Goal: Information Seeking & Learning: Learn about a topic

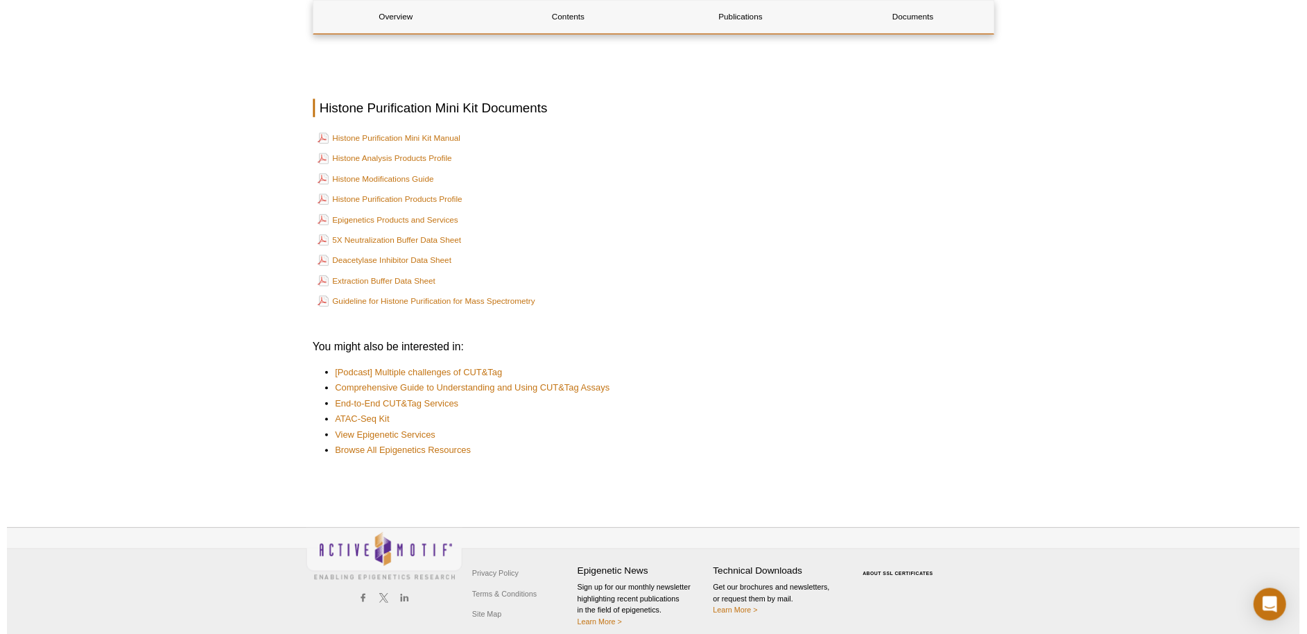
scroll to position [2554, 0]
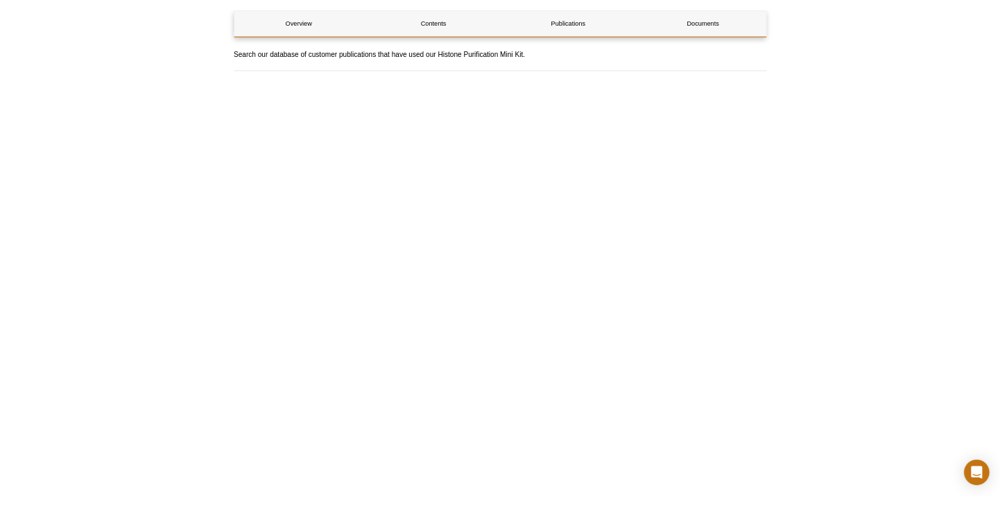
scroll to position [2568, 0]
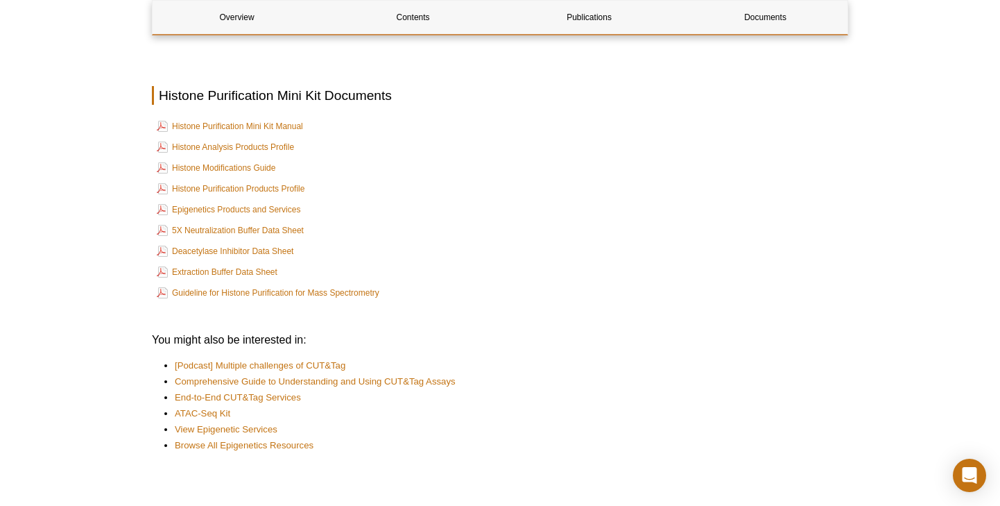
drag, startPoint x: 242, startPoint y: 415, endPoint x: 166, endPoint y: 415, distance: 75.6
click at [175, 415] on li "ATAC-Seq Kit" at bounding box center [505, 413] width 660 height 14
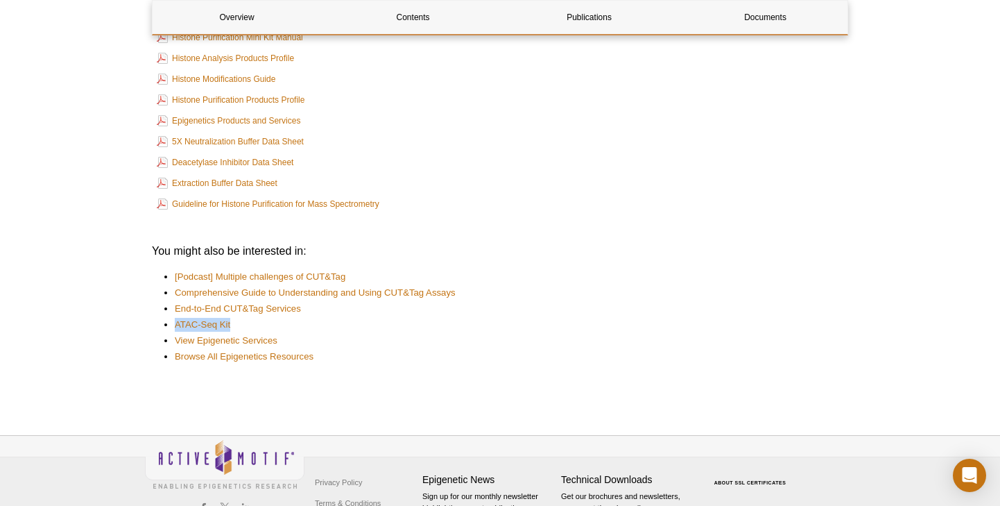
scroll to position [2707, 0]
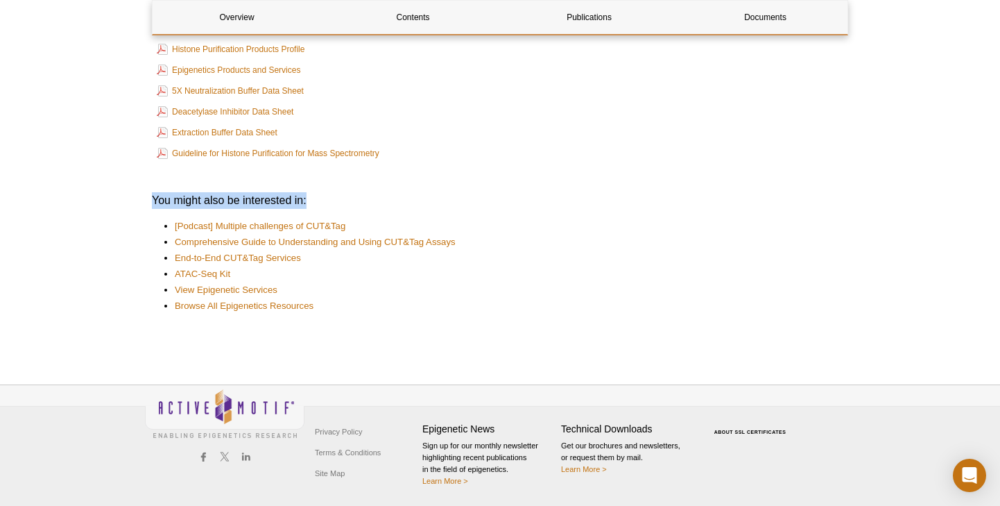
drag, startPoint x: 143, startPoint y: 198, endPoint x: 337, endPoint y: 208, distance: 194.4
click at [337, 208] on h3 "You might also be interested in:" at bounding box center [500, 200] width 696 height 17
drag, startPoint x: 236, startPoint y: 275, endPoint x: 164, endPoint y: 268, distance: 72.5
click at [164, 268] on ul "[Podcast] Multiple challenges of CUT&Tag Comprehensive Guide to Understanding a…" at bounding box center [493, 266] width 682 height 94
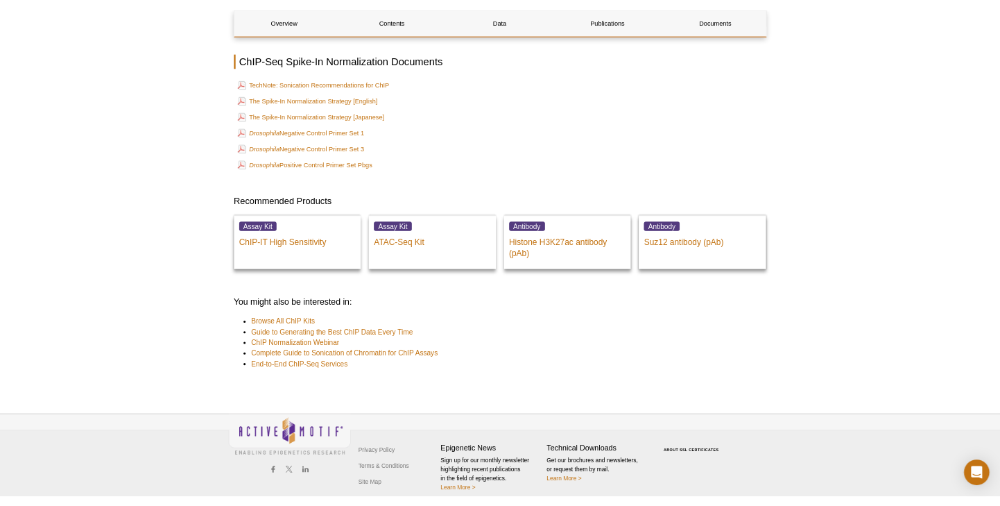
scroll to position [3245, 0]
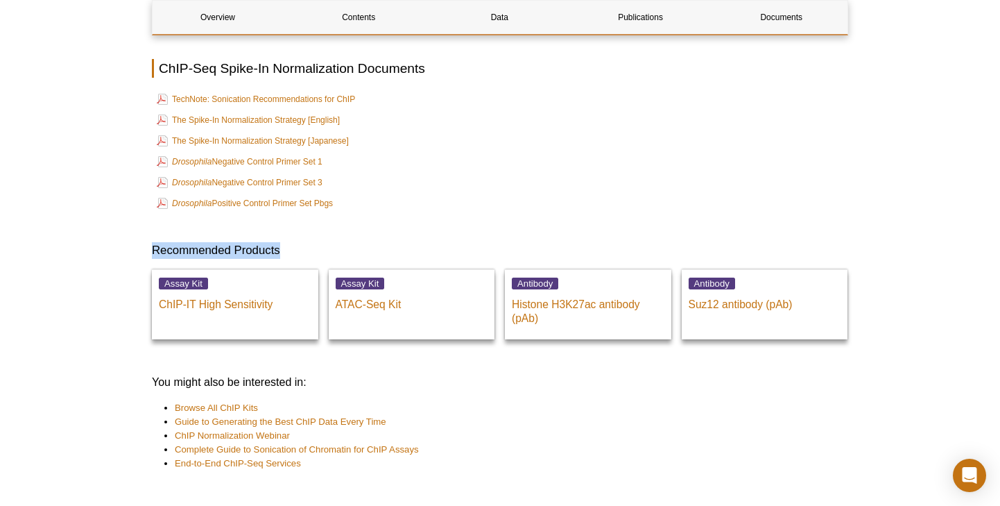
drag, startPoint x: 139, startPoint y: 227, endPoint x: 387, endPoint y: 232, distance: 247.7
click at [387, 242] on h3 "Recommended Products" at bounding box center [500, 250] width 696 height 17
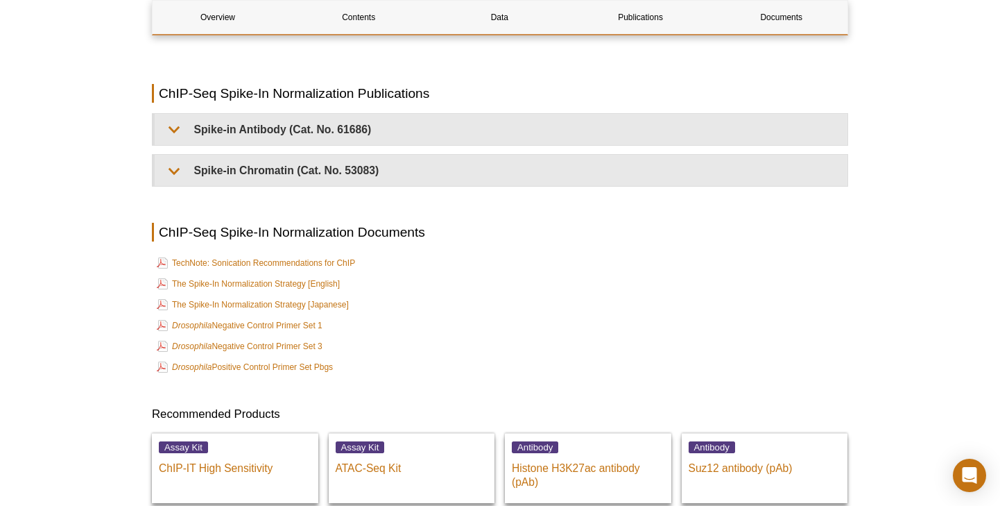
scroll to position [3376, 0]
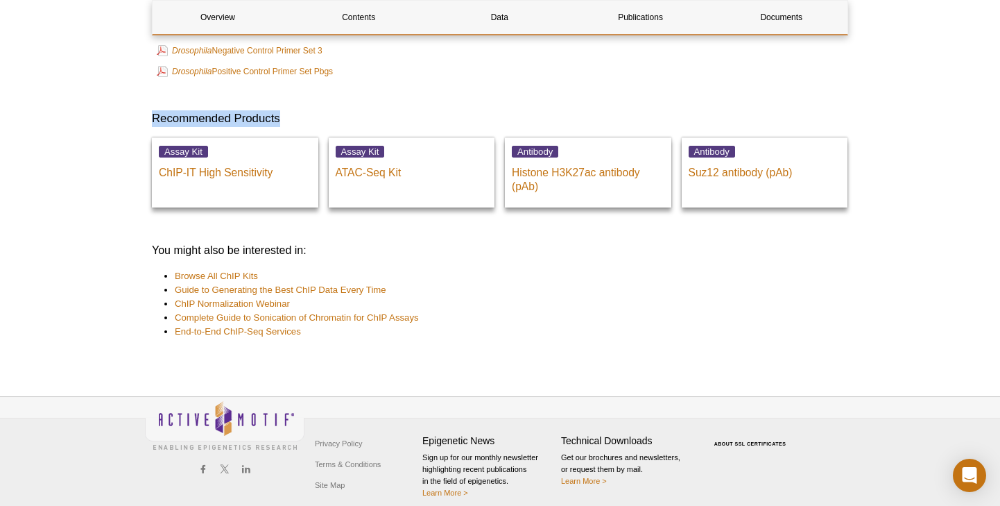
drag, startPoint x: 142, startPoint y: 110, endPoint x: 309, endPoint y: 110, distance: 167.2
click at [309, 110] on h3 "Recommended Products" at bounding box center [500, 118] width 696 height 17
drag, startPoint x: 291, startPoint y: 104, endPoint x: 150, endPoint y: 105, distance: 140.8
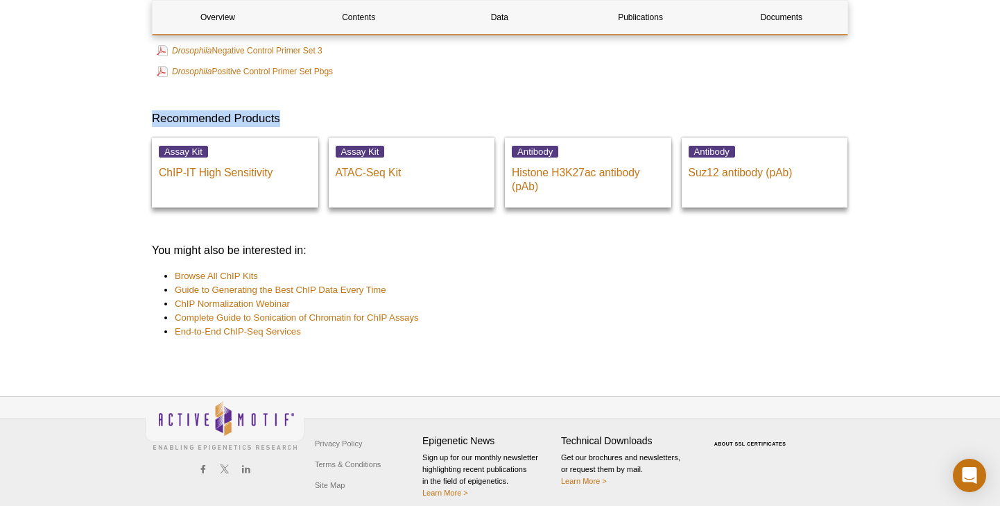
drag, startPoint x: 150, startPoint y: 105, endPoint x: 340, endPoint y: 105, distance: 190.0
click at [340, 110] on h3 "Recommended Products" at bounding box center [500, 118] width 696 height 17
drag, startPoint x: 339, startPoint y: 105, endPoint x: 146, endPoint y: 105, distance: 193.5
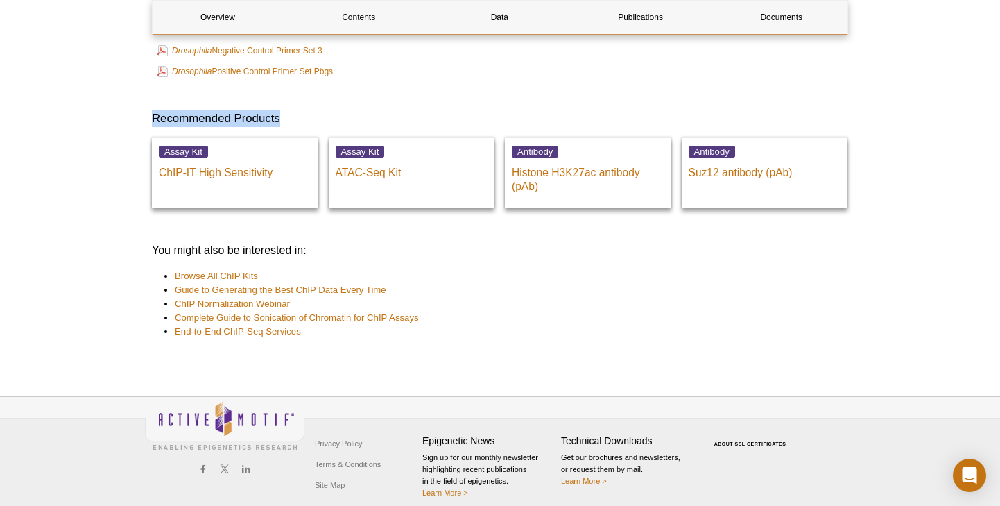
drag, startPoint x: 146, startPoint y: 105, endPoint x: 318, endPoint y: 105, distance: 172.7
click at [158, 245] on h3 "You might also be interested in:" at bounding box center [500, 250] width 696 height 17
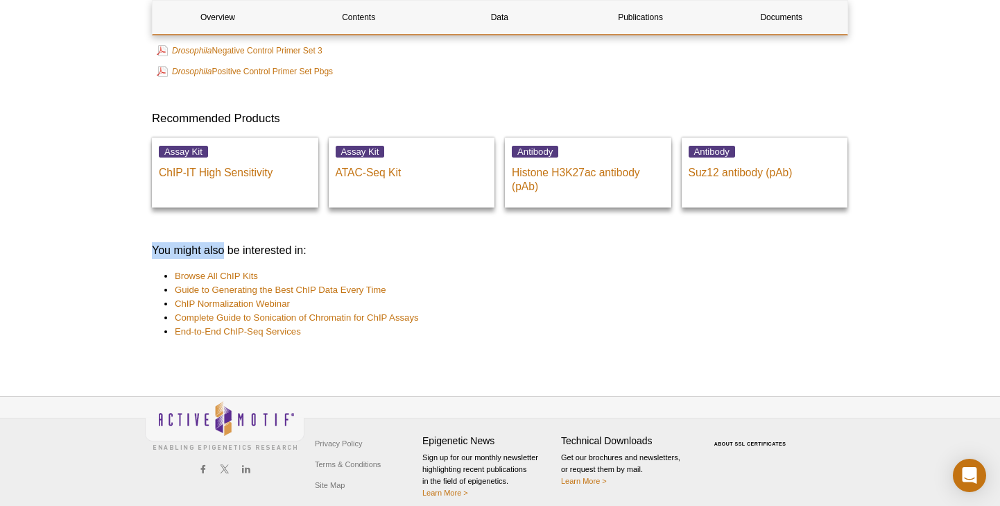
drag, startPoint x: 131, startPoint y: 238, endPoint x: 223, endPoint y: 244, distance: 92.5
click at [223, 244] on h3 "You might also be interested in:" at bounding box center [500, 250] width 696 height 17
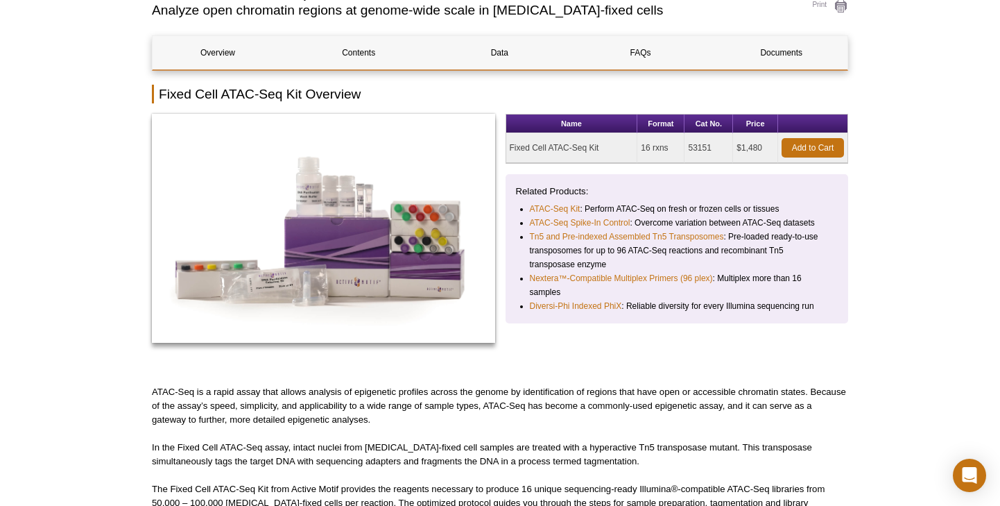
scroll to position [144, 0]
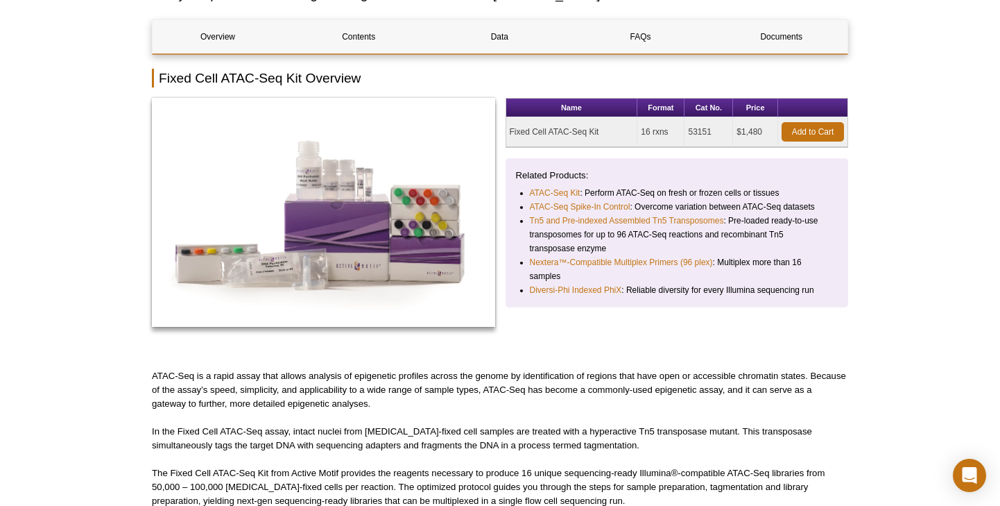
click at [516, 174] on p "Related Products:" at bounding box center [677, 176] width 323 height 14
click at [519, 194] on ul "ATAC-Seq Kit : Perform ATAC-Seq on fresh or frozen cells or tissues ATAC-Seq Sp…" at bounding box center [671, 241] width 310 height 111
drag, startPoint x: 519, startPoint y: 194, endPoint x: 601, endPoint y: 189, distance: 81.3
click at [601, 189] on ul "ATAC-Seq Kit : Perform ATAC-Seq on fresh or frozen cells or tissues ATAC-Seq Sp…" at bounding box center [671, 241] width 310 height 111
click at [601, 189] on li "ATAC-Seq Kit : Perform ATAC-Seq on fresh or frozen cells or tissues" at bounding box center [678, 193] width 296 height 14
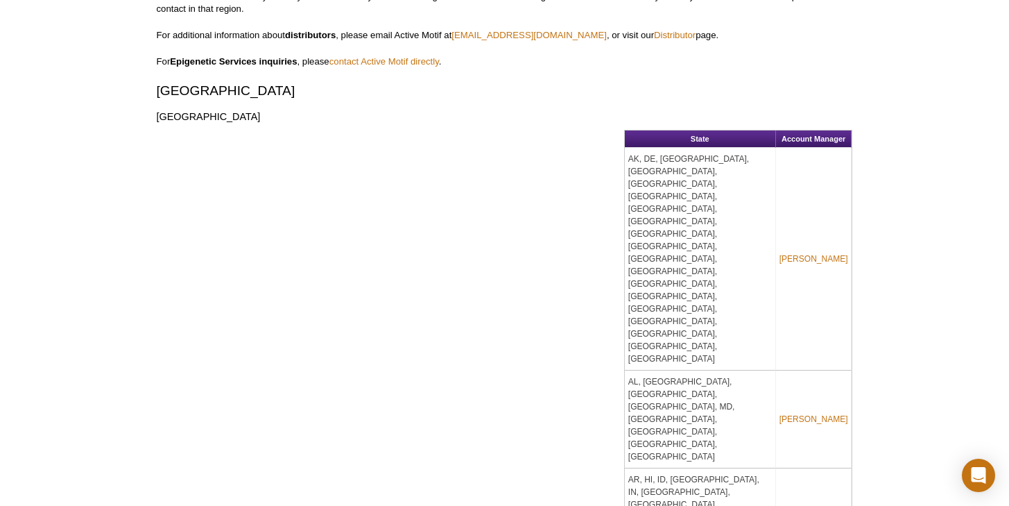
scroll to position [660, 0]
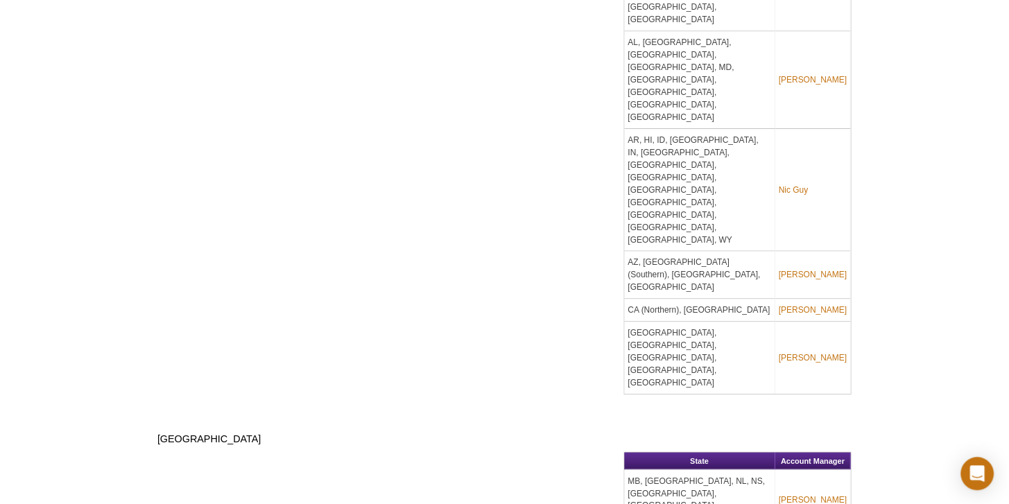
scroll to position [1137, 0]
